Goal: Information Seeking & Learning: Understand process/instructions

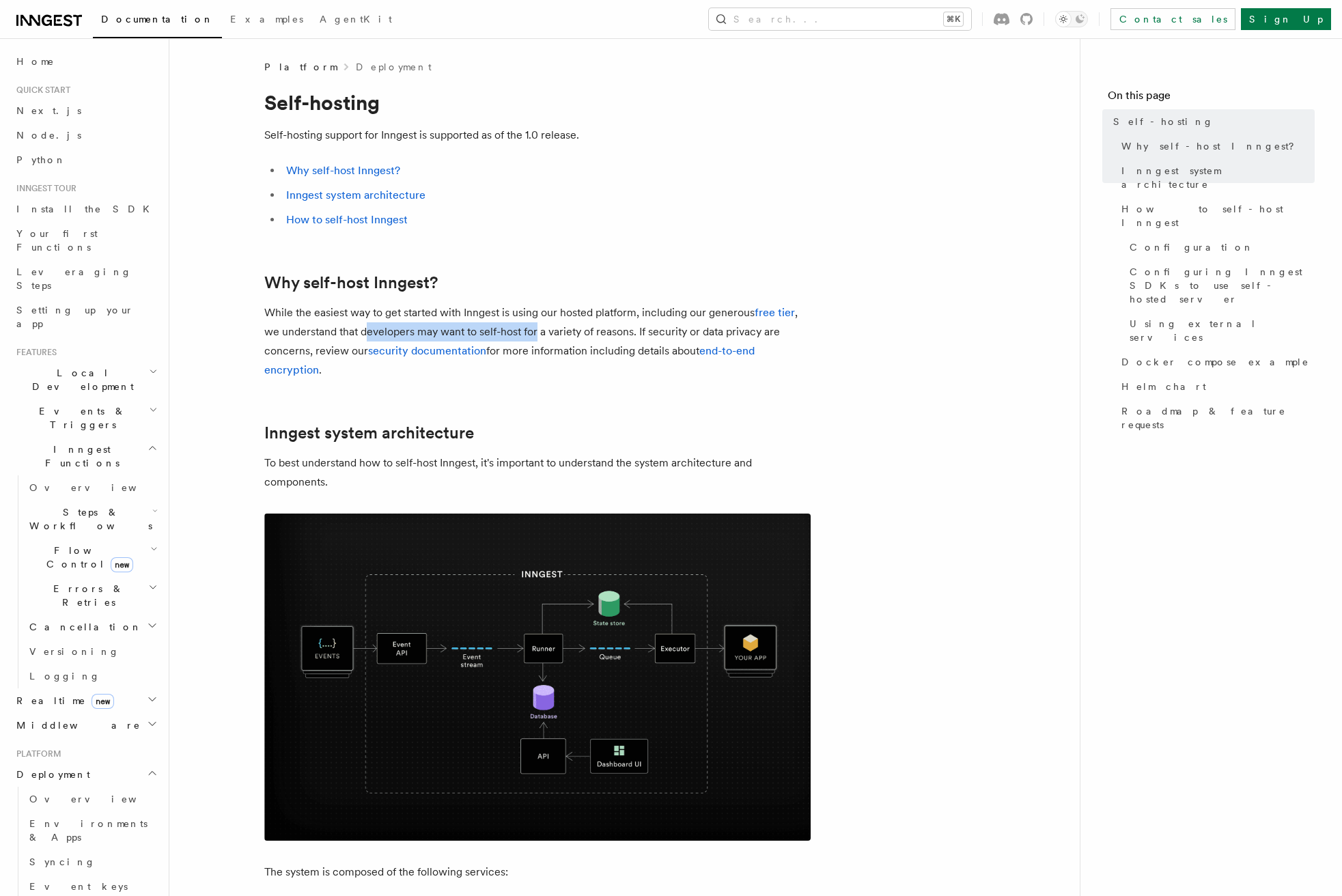
drag, startPoint x: 365, startPoint y: 320, endPoint x: 536, endPoint y: 320, distance: 171.0
click at [536, 320] on p "While the easiest way to get started with Inngest is using our hosted platform,…" at bounding box center [537, 341] width 546 height 76
drag, startPoint x: 650, startPoint y: 329, endPoint x: 337, endPoint y: 330, distance: 313.0
click at [337, 329] on p "While the easiest way to get started with Inngest is using our hosted platform,…" at bounding box center [537, 341] width 546 height 76
click at [337, 330] on p "While the easiest way to get started with Inngest is using our hosted platform,…" at bounding box center [537, 341] width 546 height 76
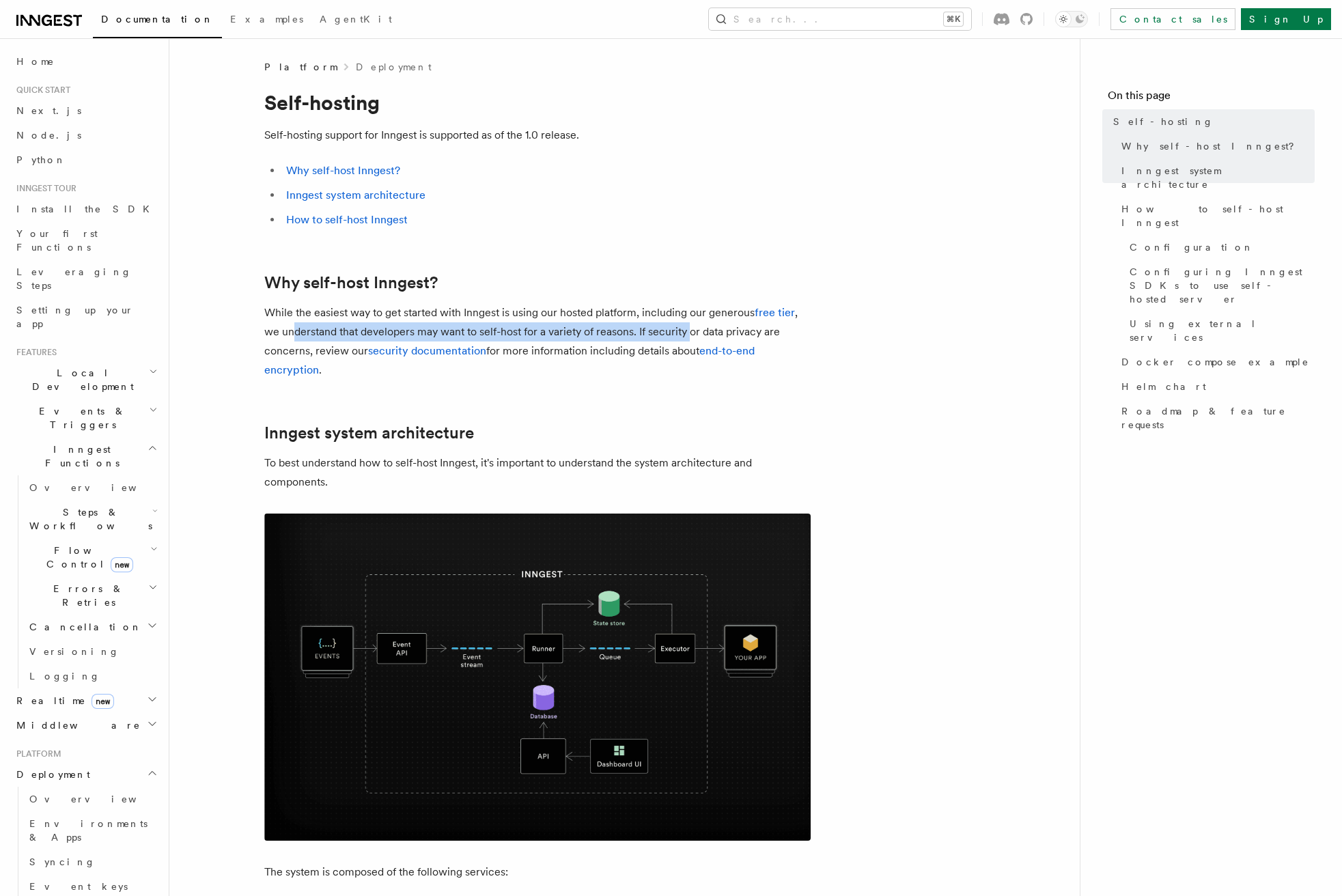
drag, startPoint x: 295, startPoint y: 332, endPoint x: 699, endPoint y: 329, distance: 404.0
click at [696, 329] on p "While the easiest way to get started with Inngest is using our hosted platform,…" at bounding box center [537, 341] width 546 height 76
drag, startPoint x: 722, startPoint y: 329, endPoint x: 339, endPoint y: 330, distance: 383.0
click at [339, 330] on p "While the easiest way to get started with Inngest is using our hosted platform,…" at bounding box center [537, 341] width 546 height 76
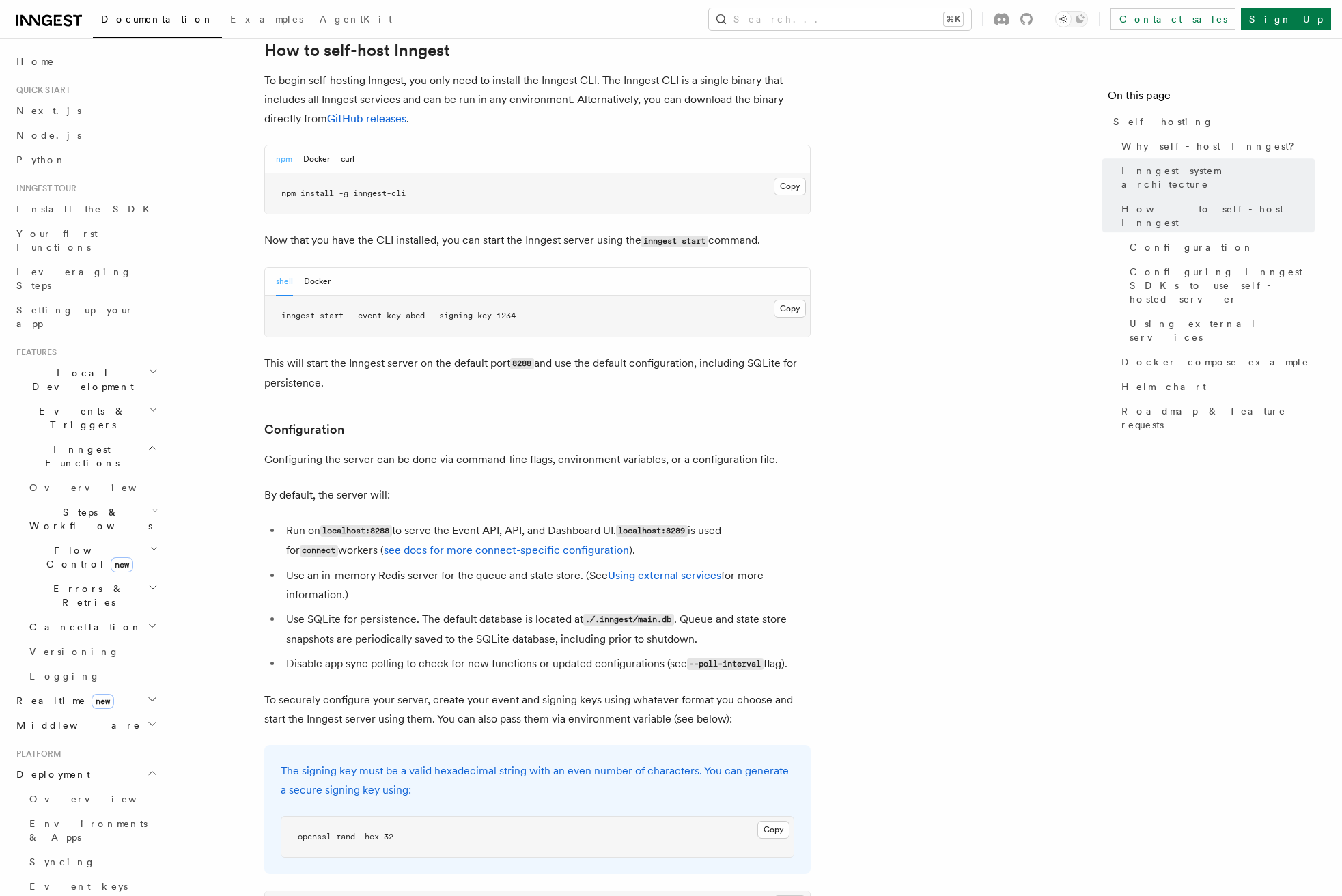
scroll to position [1459, 0]
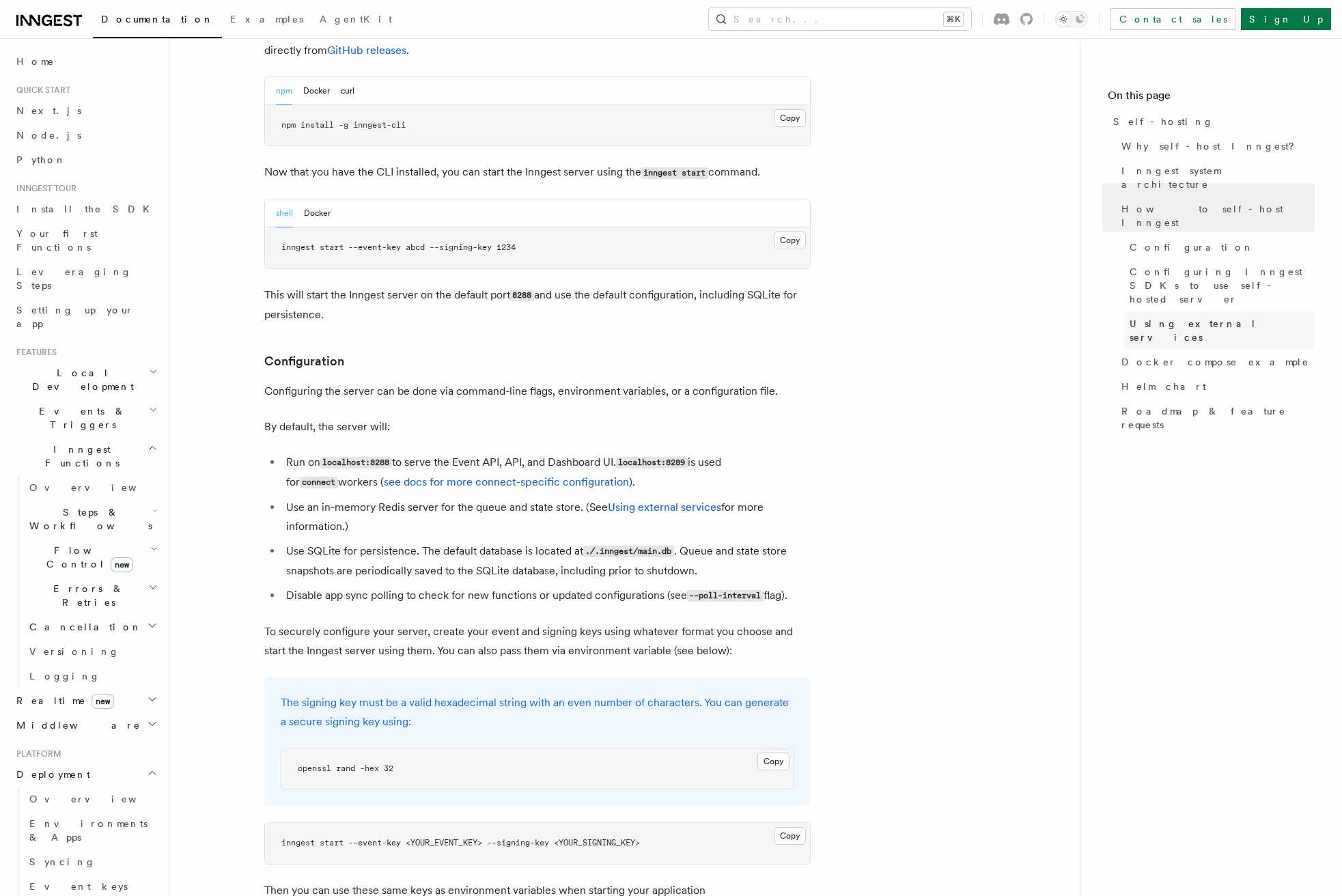
click at [1175, 317] on span "Using external services" at bounding box center [1222, 330] width 185 height 27
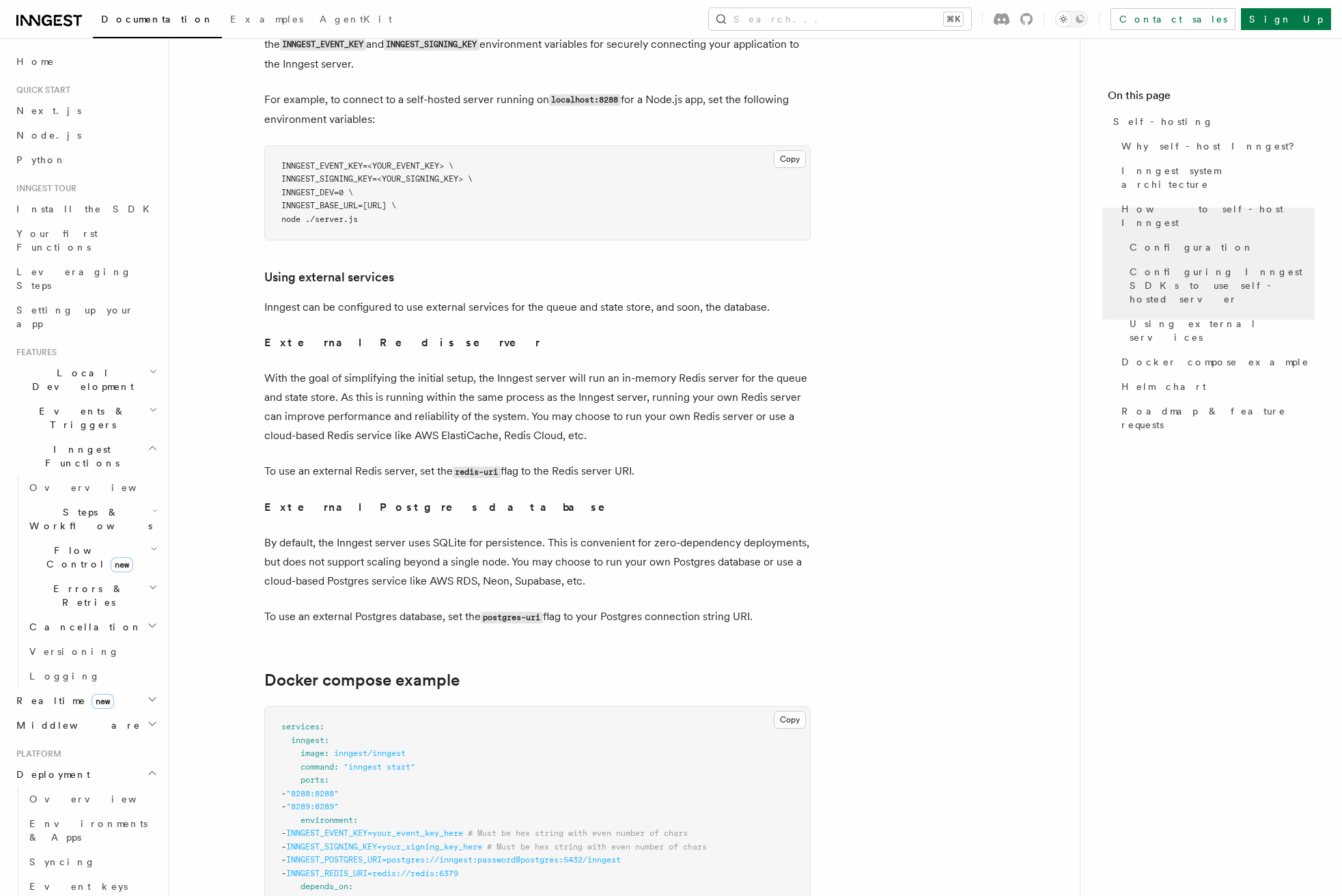
scroll to position [3172, 0]
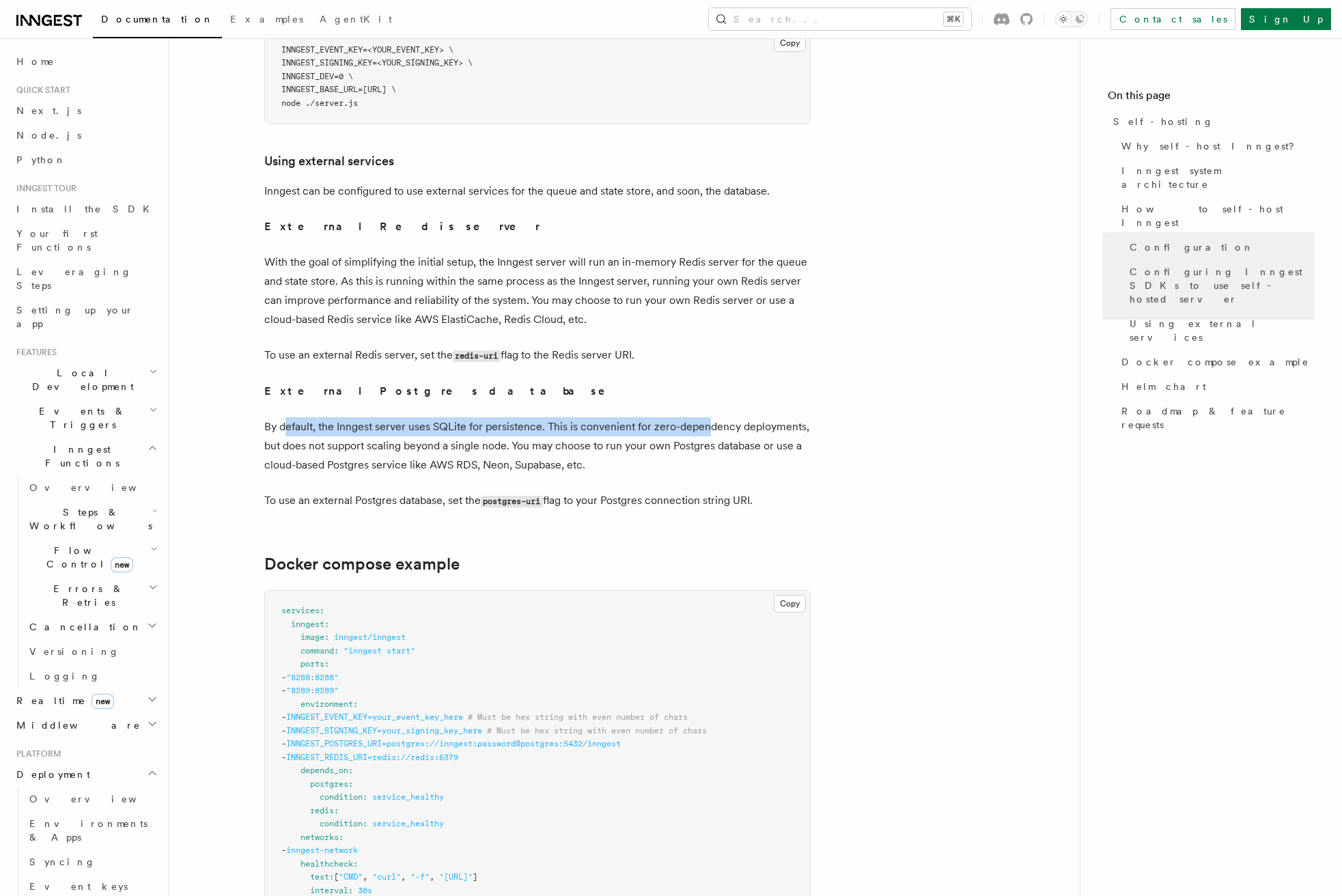
drag, startPoint x: 286, startPoint y: 376, endPoint x: 709, endPoint y: 378, distance: 423.0
click at [709, 417] on p "By default, the Inngest server uses SQLite for persistence. This is convenient …" at bounding box center [537, 446] width 546 height 58
drag, startPoint x: 692, startPoint y: 378, endPoint x: 350, endPoint y: 375, distance: 342.0
click at [350, 417] on p "By default, the Inngest server uses SQLite for persistence. This is convenient …" at bounding box center [537, 446] width 546 height 58
drag, startPoint x: 332, startPoint y: 374, endPoint x: 720, endPoint y: 374, distance: 388.0
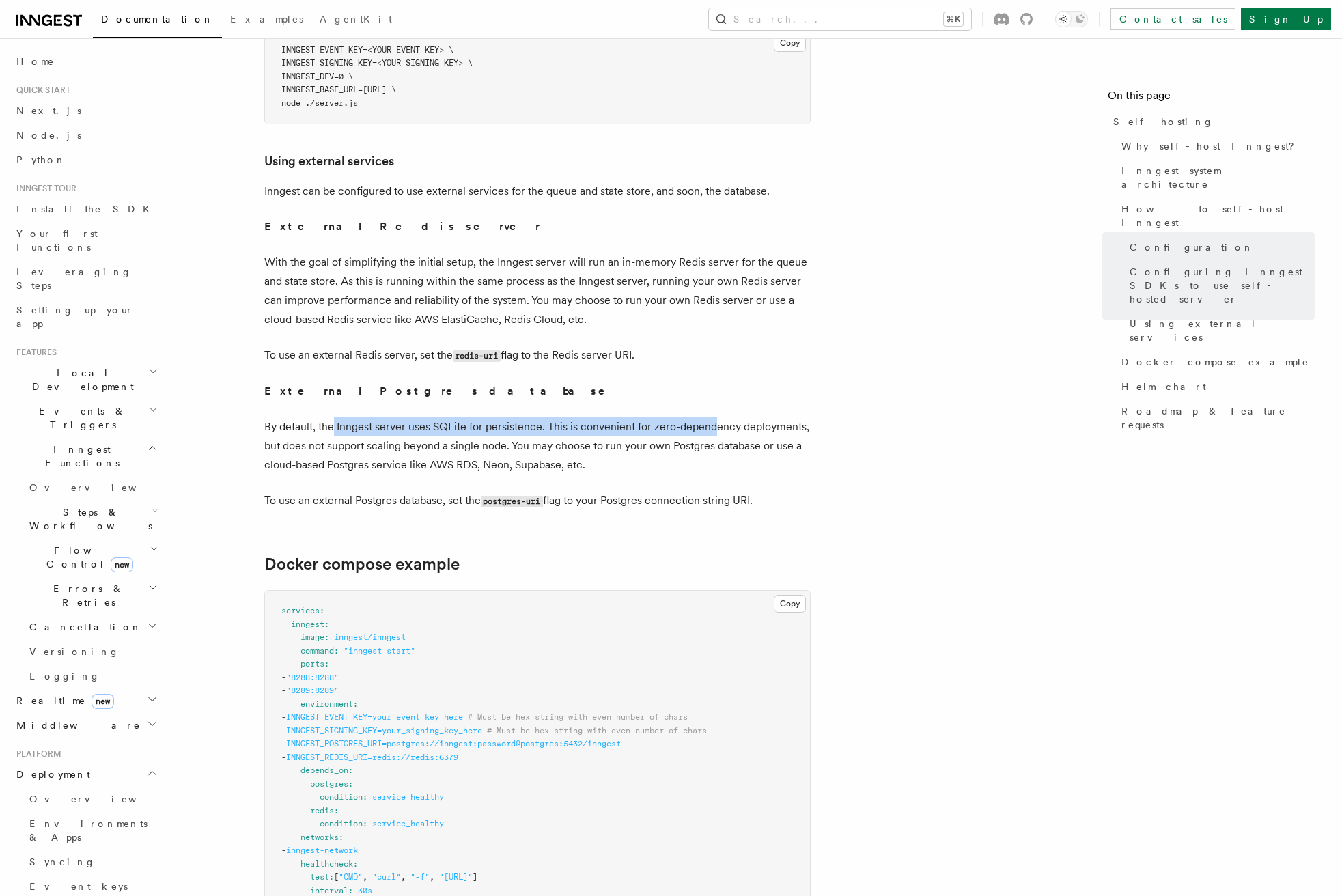
click at [717, 417] on p "By default, the Inngest server uses SQLite for persistence. This is convenient …" at bounding box center [537, 446] width 546 height 58
drag, startPoint x: 771, startPoint y: 374, endPoint x: 321, endPoint y: 374, distance: 450.0
click at [321, 417] on p "By default, the Inngest server uses SQLite for persistence. This is convenient …" at bounding box center [537, 446] width 546 height 58
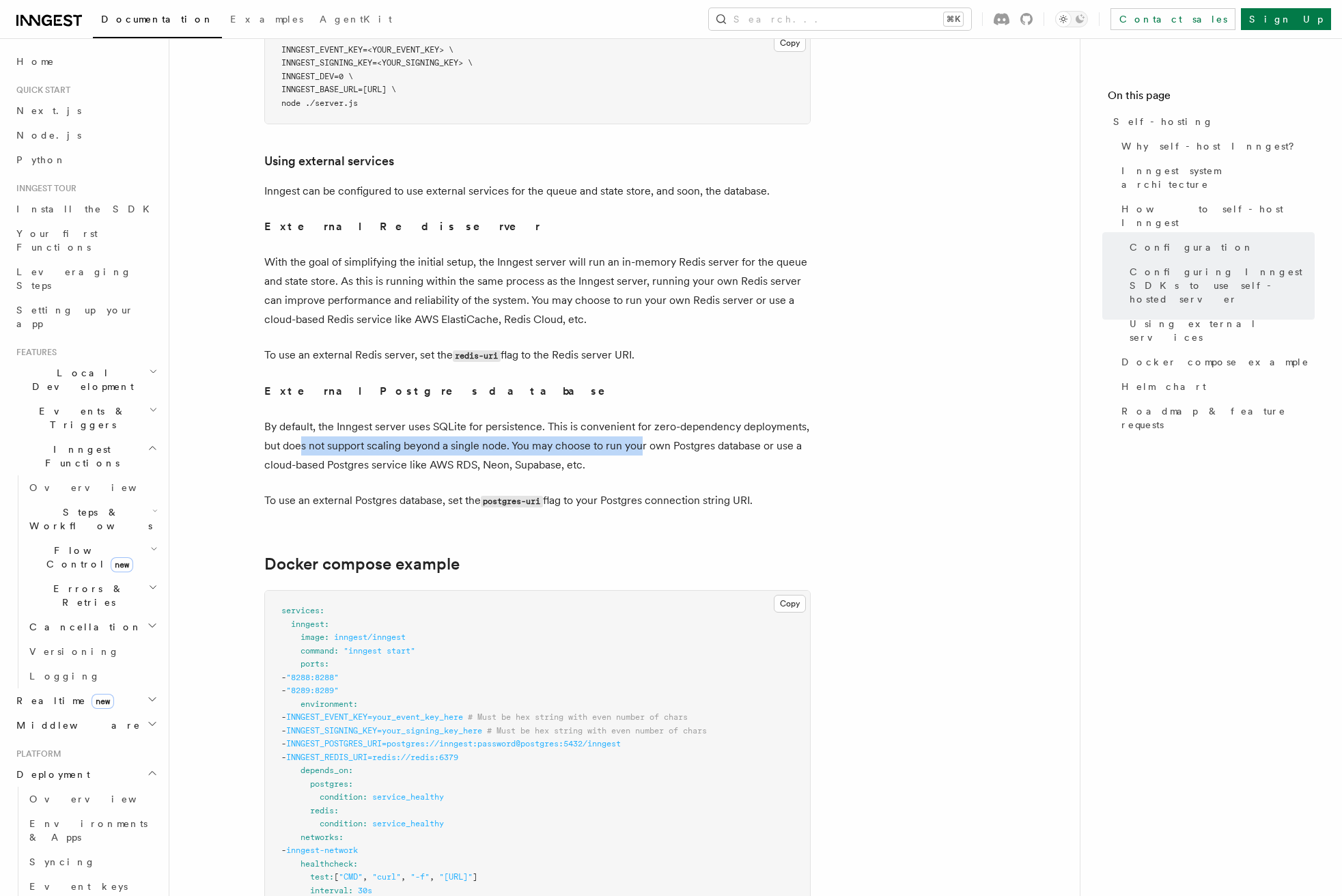
drag, startPoint x: 302, startPoint y: 392, endPoint x: 652, endPoint y: 395, distance: 350.0
click at [644, 417] on p "By default, the Inngest server uses SQLite for persistence. This is convenient …" at bounding box center [537, 446] width 546 height 58
drag, startPoint x: 712, startPoint y: 395, endPoint x: 302, endPoint y: 388, distance: 410.1
click at [302, 417] on p "By default, the Inngest server uses SQLite for persistence. This is convenient …" at bounding box center [537, 446] width 546 height 58
drag, startPoint x: 284, startPoint y: 406, endPoint x: 514, endPoint y: 406, distance: 230.0
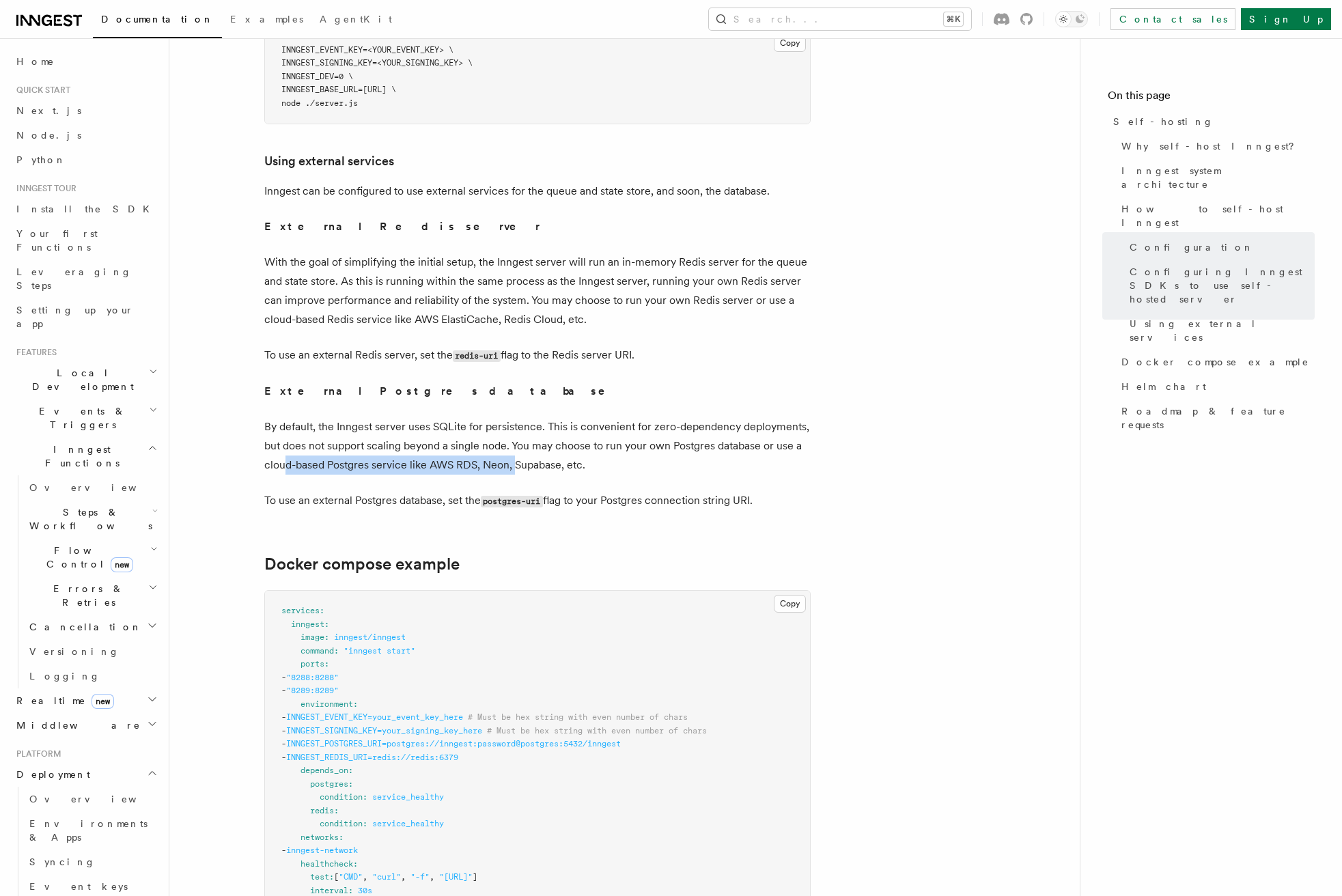
click at [514, 417] on p "By default, the Inngest server uses SQLite for persistence. This is convenient …" at bounding box center [537, 446] width 546 height 58
drag, startPoint x: 317, startPoint y: 389, endPoint x: 618, endPoint y: 389, distance: 301.0
click at [618, 417] on p "By default, the Inngest server uses SQLite for persistence. This is convenient …" at bounding box center [537, 446] width 546 height 58
drag, startPoint x: 696, startPoint y: 388, endPoint x: 316, endPoint y: 387, distance: 380.0
click at [316, 417] on p "By default, the Inngest server uses SQLite for persistence. This is convenient …" at bounding box center [537, 446] width 546 height 58
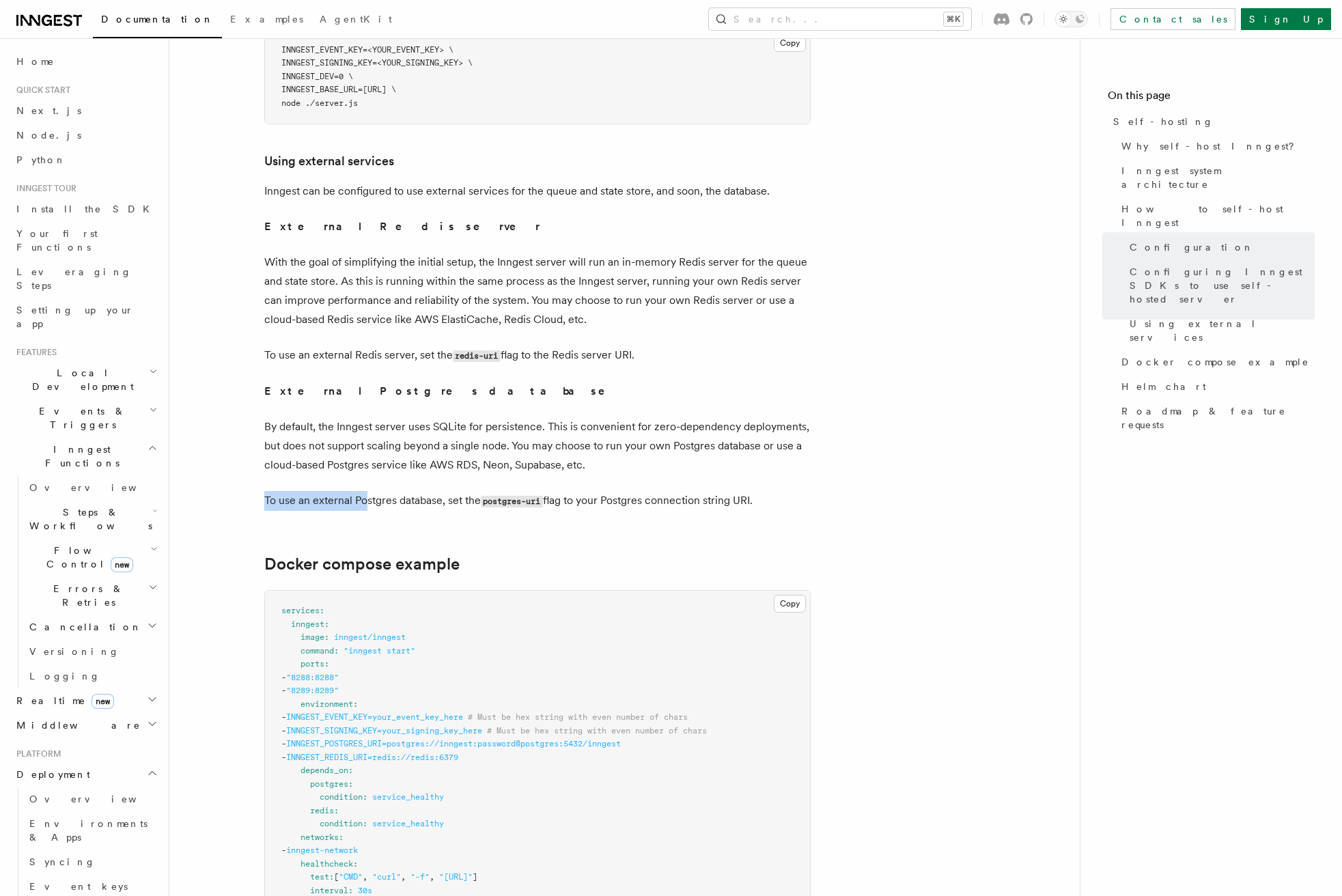
drag, startPoint x: 284, startPoint y: 433, endPoint x: 365, endPoint y: 438, distance: 81.2
click at [365, 491] on p "To use an external Postgres database, set the postgres-uri flag to your Postgre…" at bounding box center [537, 501] width 546 height 20
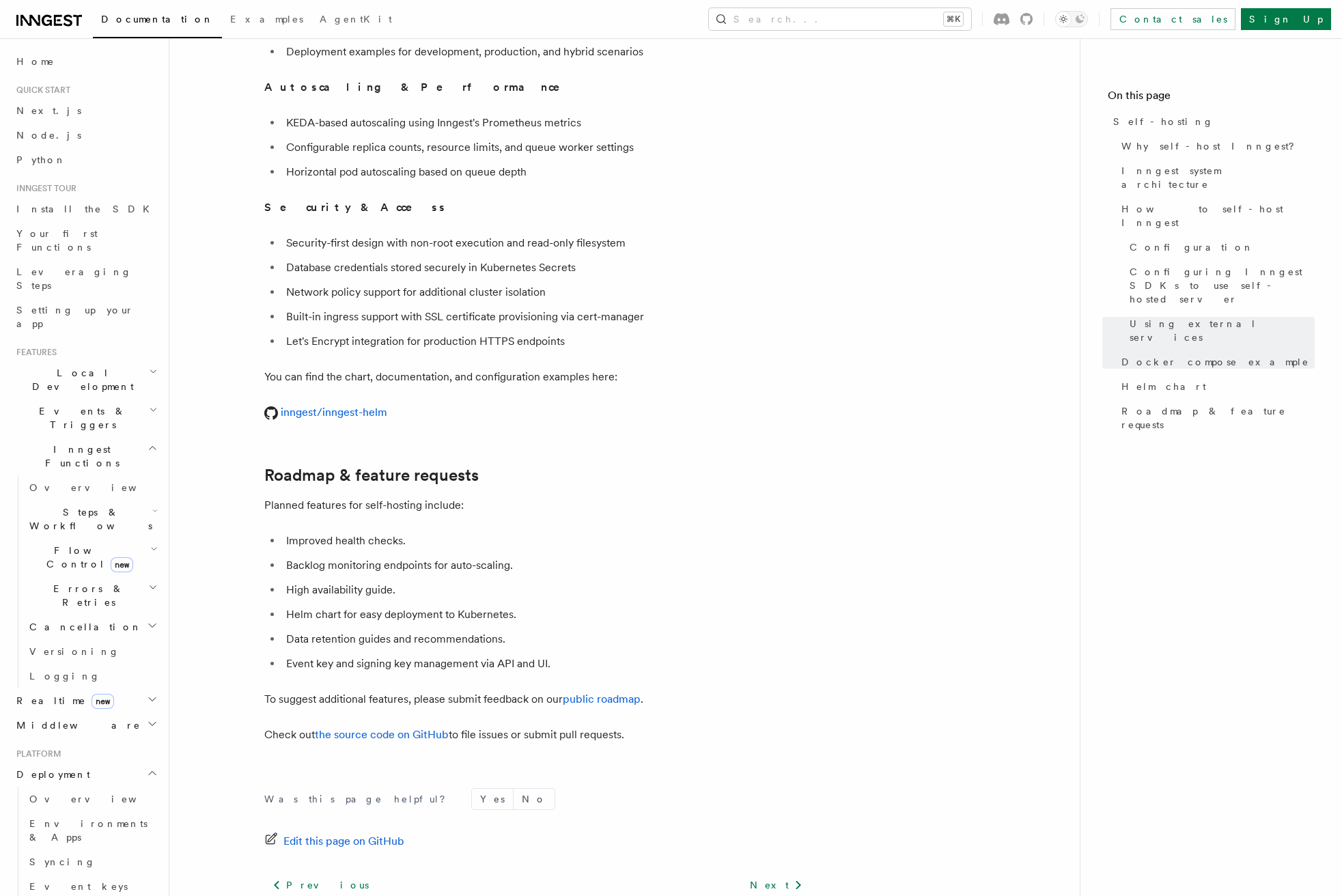
scroll to position [4895, 0]
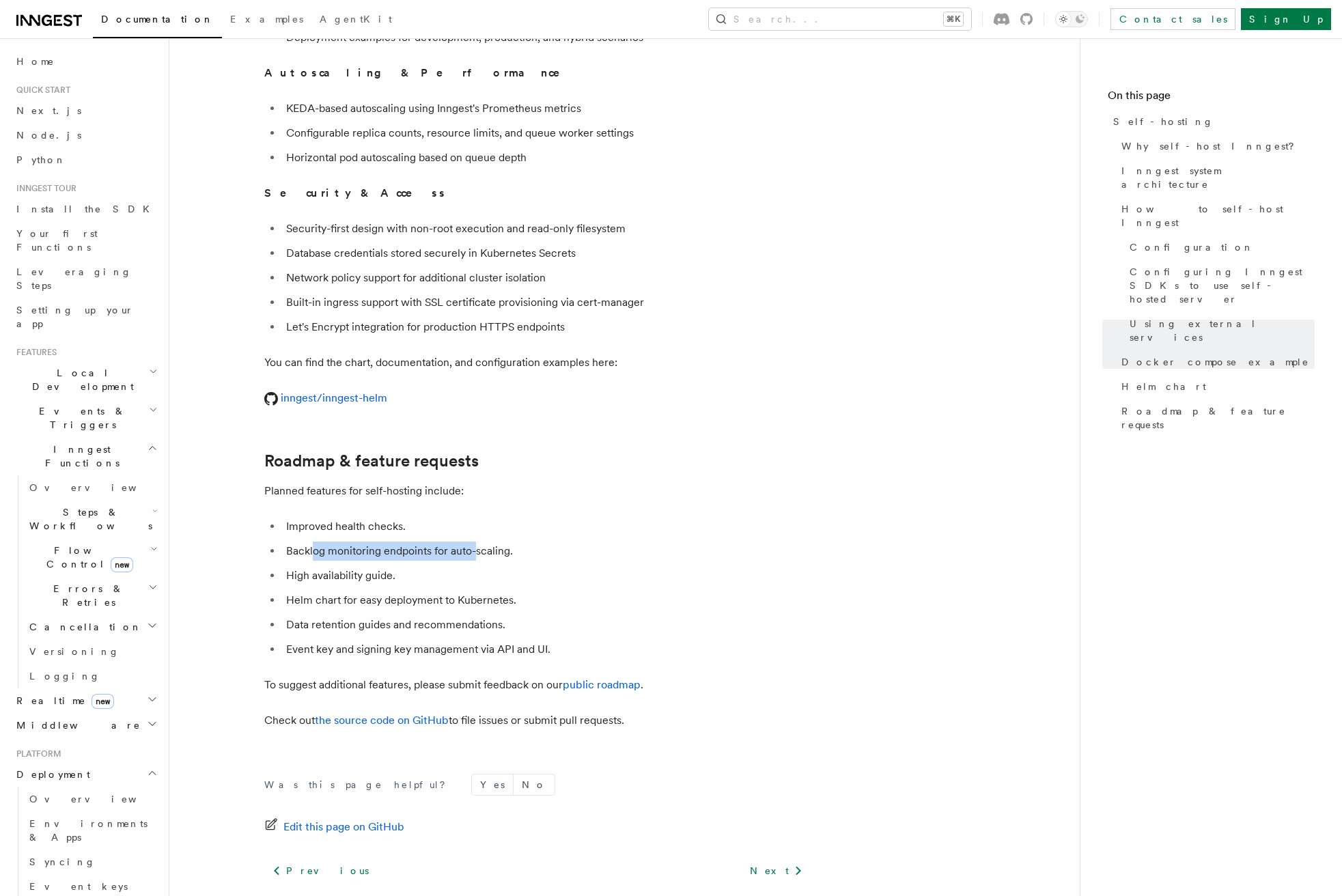
drag, startPoint x: 313, startPoint y: 481, endPoint x: 475, endPoint y: 478, distance: 162.0
click at [475, 542] on li "Backlog monitoring endpoints for auto-scaling." at bounding box center [547, 551] width 529 height 19
drag, startPoint x: 429, startPoint y: 478, endPoint x: 332, endPoint y: 478, distance: 97.0
click at [332, 542] on li "Backlog monitoring endpoints for auto-scaling." at bounding box center [547, 551] width 529 height 19
drag, startPoint x: 294, startPoint y: 503, endPoint x: 405, endPoint y: 503, distance: 111.0
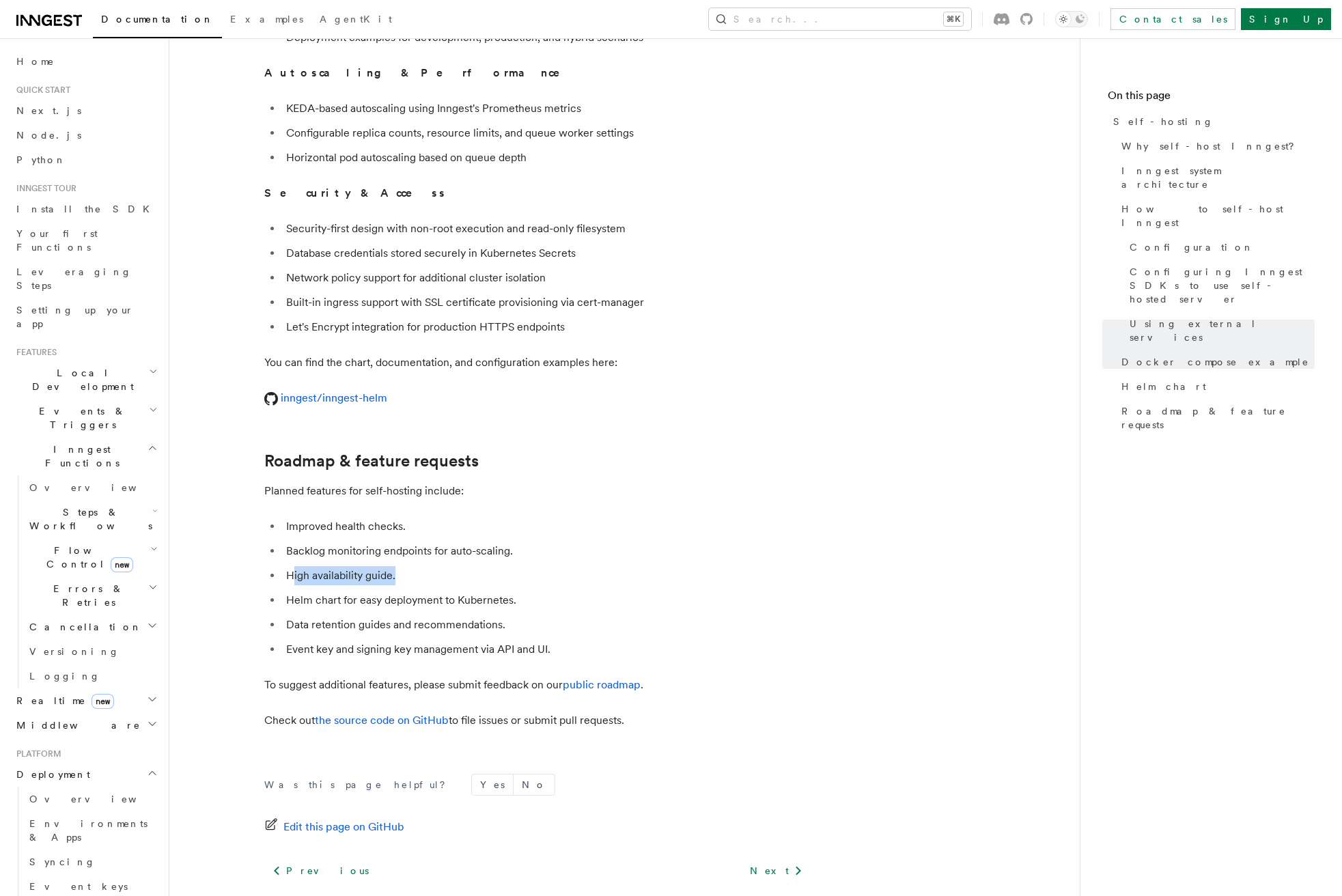
click at [405, 566] on li "High availability guide." at bounding box center [547, 575] width 529 height 19
drag, startPoint x: 288, startPoint y: 527, endPoint x: 473, endPoint y: 526, distance: 185.0
click at [468, 590] on li "Helm chart for easy deployment to Kubernetes." at bounding box center [547, 600] width 529 height 19
drag, startPoint x: 503, startPoint y: 526, endPoint x: 320, endPoint y: 533, distance: 183.1
click at [328, 590] on li "Helm chart for easy deployment to Kubernetes." at bounding box center [547, 600] width 529 height 19
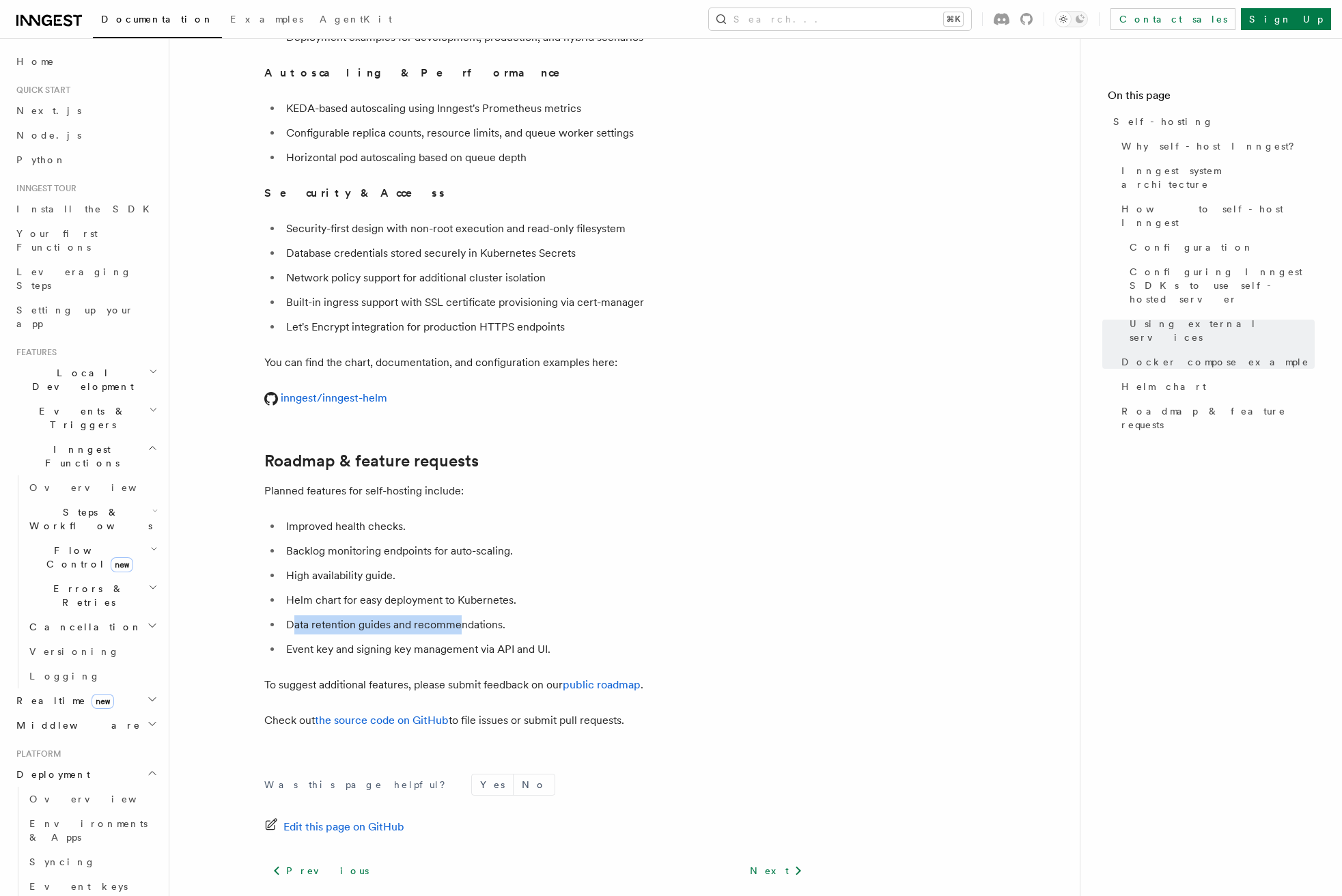
drag, startPoint x: 294, startPoint y: 547, endPoint x: 457, endPoint y: 547, distance: 163.0
click at [457, 615] on li "Data retention guides and recommendations." at bounding box center [547, 625] width 529 height 19
drag, startPoint x: 302, startPoint y: 570, endPoint x: 496, endPoint y: 570, distance: 194.0
click at [496, 640] on li "Event key and signing key management via API and UI." at bounding box center [547, 650] width 529 height 19
drag, startPoint x: 534, startPoint y: 570, endPoint x: 365, endPoint y: 570, distance: 169.0
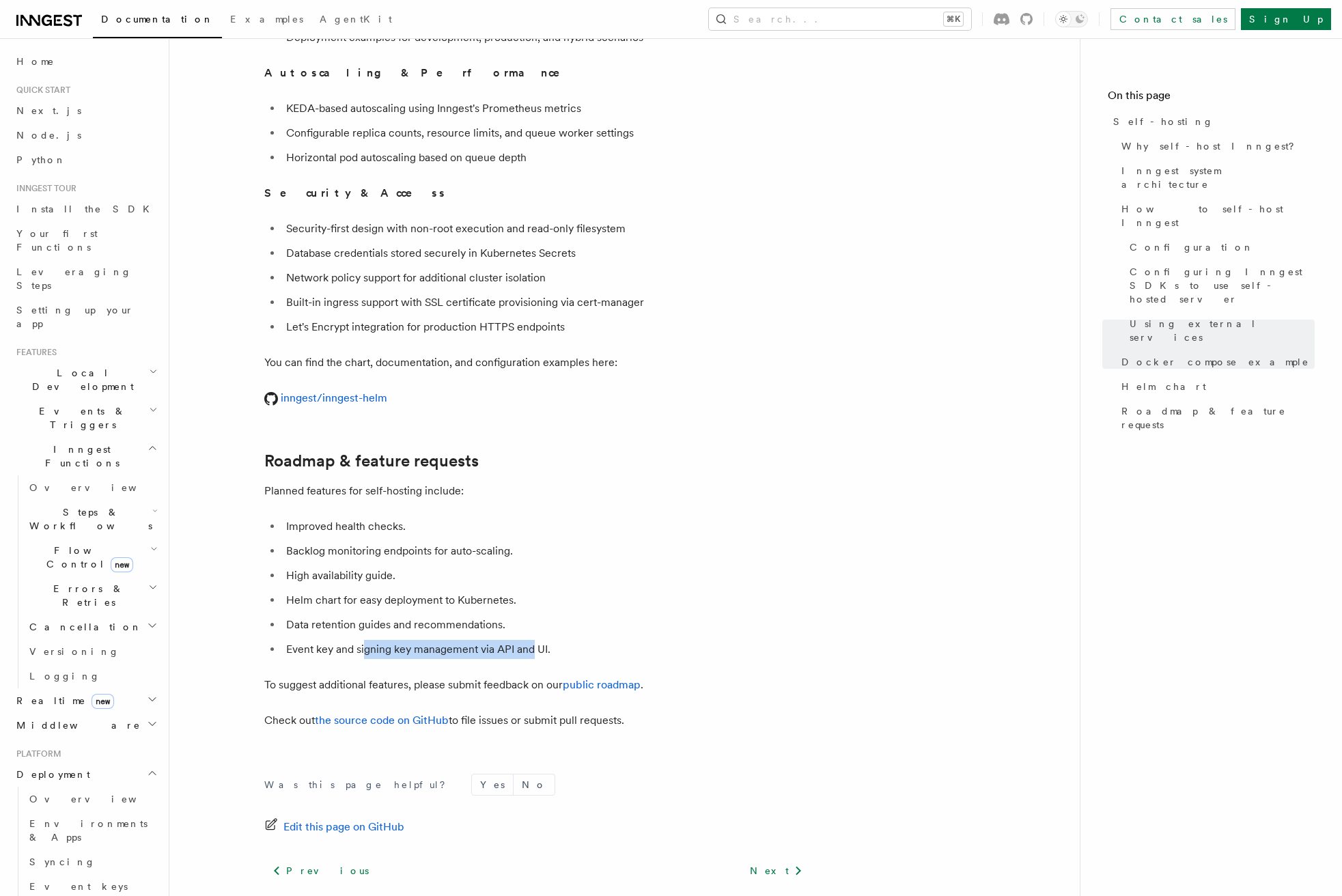
click at [365, 640] on li "Event key and signing key management via API and UI." at bounding box center [547, 650] width 529 height 19
drag, startPoint x: 275, startPoint y: 610, endPoint x: 436, endPoint y: 608, distance: 161.0
click at [436, 675] on p "To suggest additional features, please submit feedback on our public roadmap ." at bounding box center [537, 685] width 546 height 19
click at [578, 678] on link "public roadmap" at bounding box center [601, 684] width 78 height 13
